Goal: Task Accomplishment & Management: Manage account settings

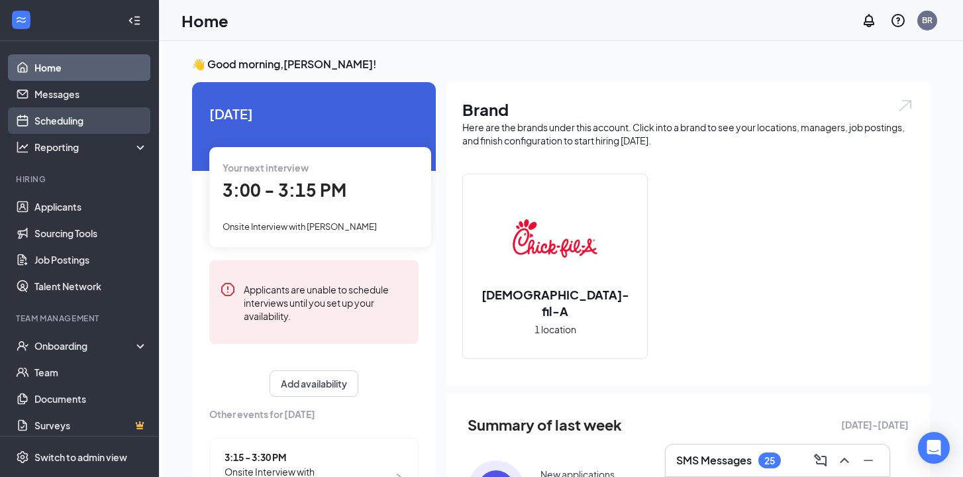
click at [87, 121] on link "Scheduling" at bounding box center [90, 120] width 113 height 27
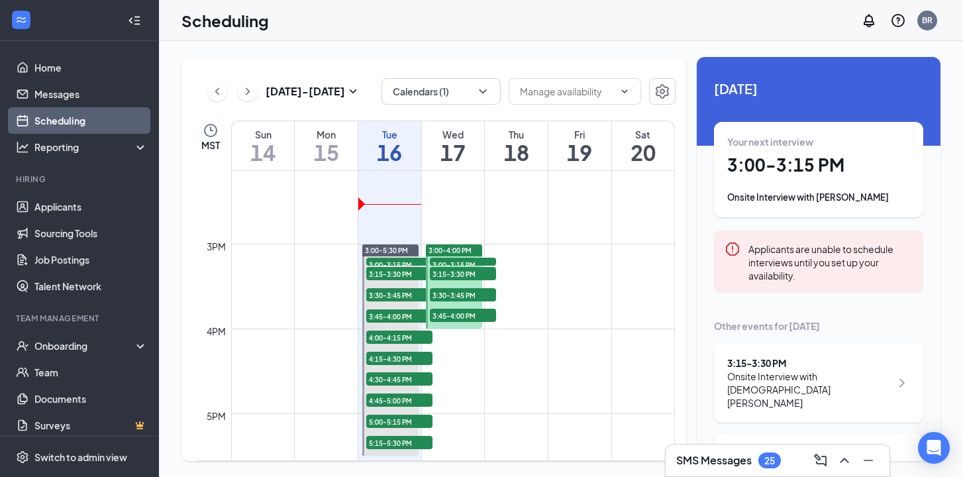
scroll to position [1197, 0]
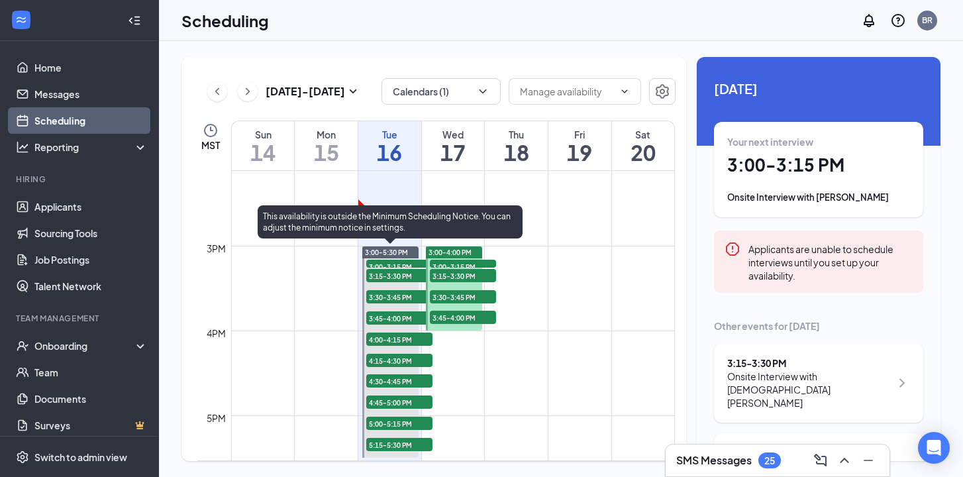
click at [402, 265] on span "3:00-3:15 PM" at bounding box center [399, 266] width 66 height 13
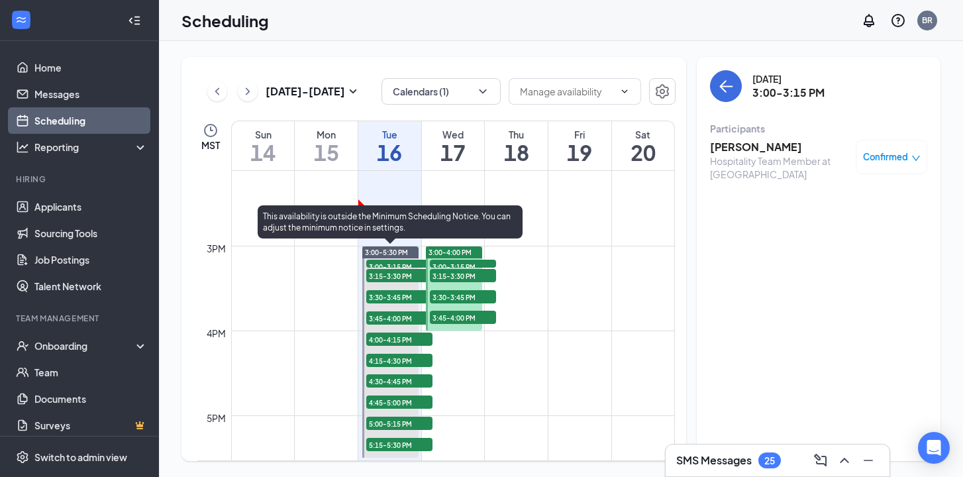
click at [395, 276] on span "3:15-3:30 PM" at bounding box center [399, 275] width 66 height 13
click at [391, 262] on span "3:00-3:15 PM" at bounding box center [399, 266] width 66 height 13
click at [384, 260] on span "3:00-3:15 PM" at bounding box center [399, 266] width 66 height 13
click at [382, 264] on span "3:00-3:15 PM" at bounding box center [399, 266] width 66 height 13
click at [380, 274] on span "3:15-3:30 PM" at bounding box center [399, 275] width 66 height 13
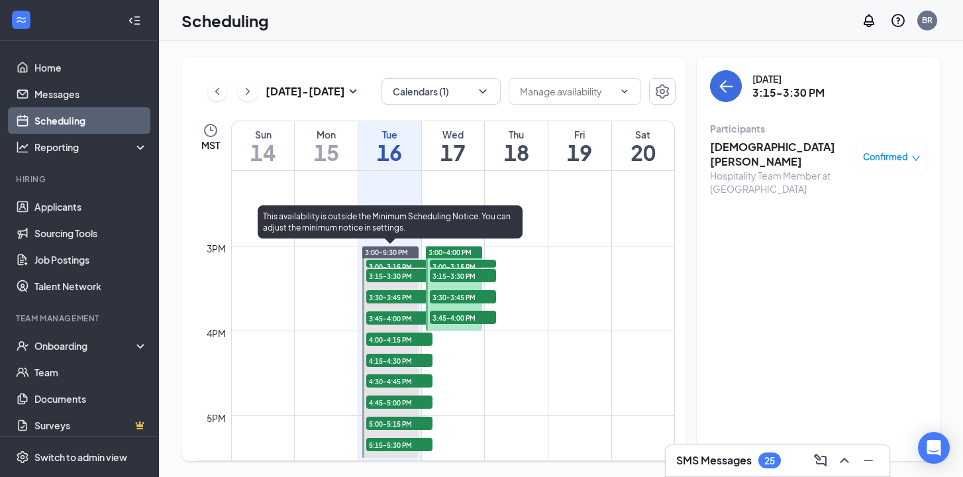
click at [389, 263] on span "3:00-3:15 PM" at bounding box center [399, 266] width 66 height 13
